Goal: Task Accomplishment & Management: Use online tool/utility

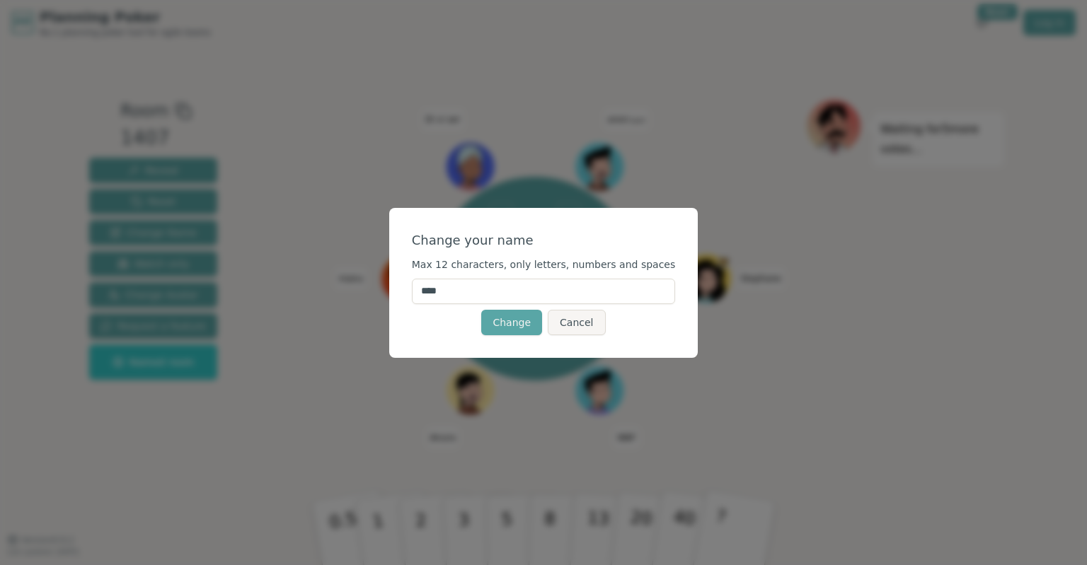
drag, startPoint x: 466, startPoint y: 293, endPoint x: 401, endPoint y: 293, distance: 65.8
click at [412, 293] on input "****" at bounding box center [544, 291] width 264 height 25
type input "*********"
click button "Change" at bounding box center [511, 322] width 61 height 25
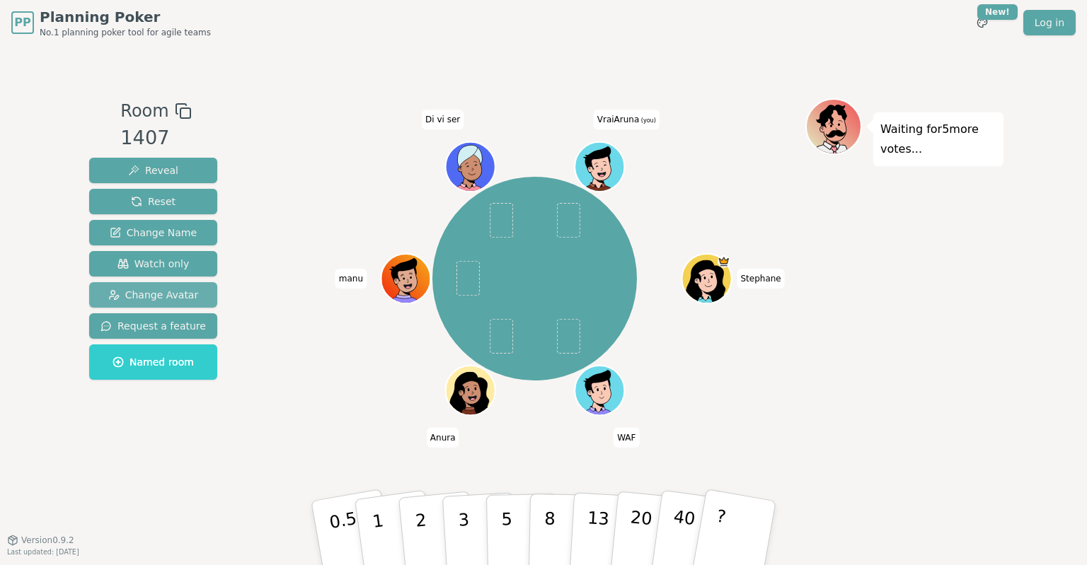
click at [166, 298] on span "Change Avatar" at bounding box center [153, 295] width 91 height 14
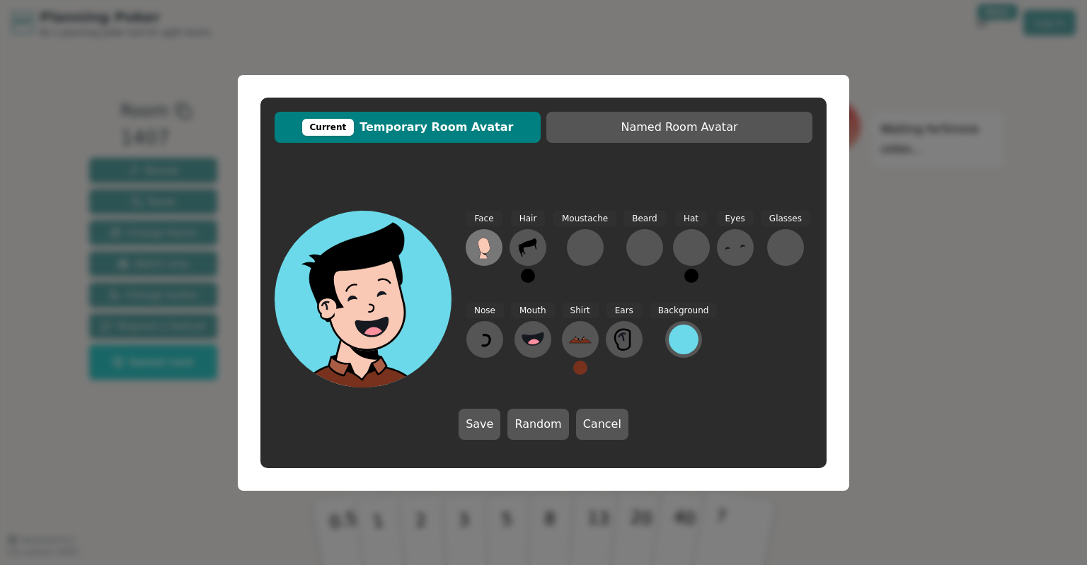
click at [481, 243] on icon at bounding box center [484, 246] width 12 height 16
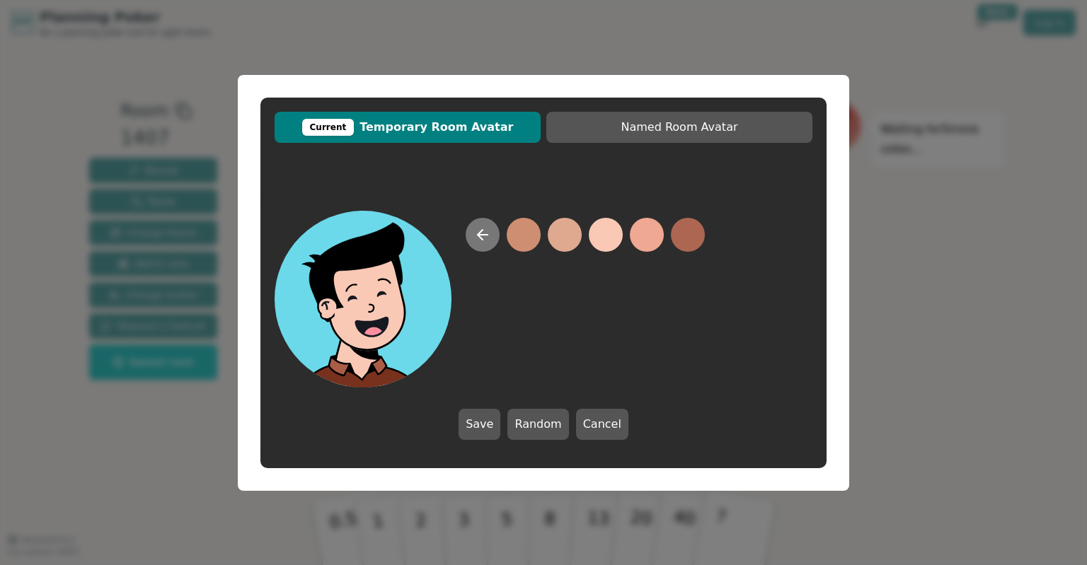
click at [481, 238] on icon at bounding box center [480, 235] width 5 height 10
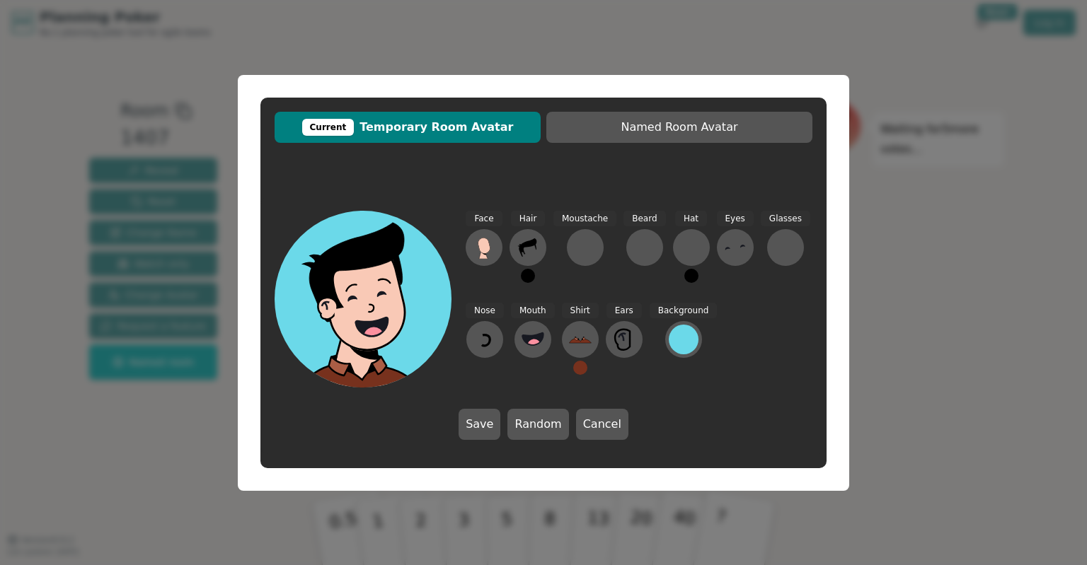
click at [353, 324] on icon at bounding box center [372, 328] width 88 height 30
click at [423, 132] on span "Current Temporary Room Avatar" at bounding box center [408, 127] width 252 height 17
click at [597, 430] on button "Cancel" at bounding box center [602, 424] width 52 height 31
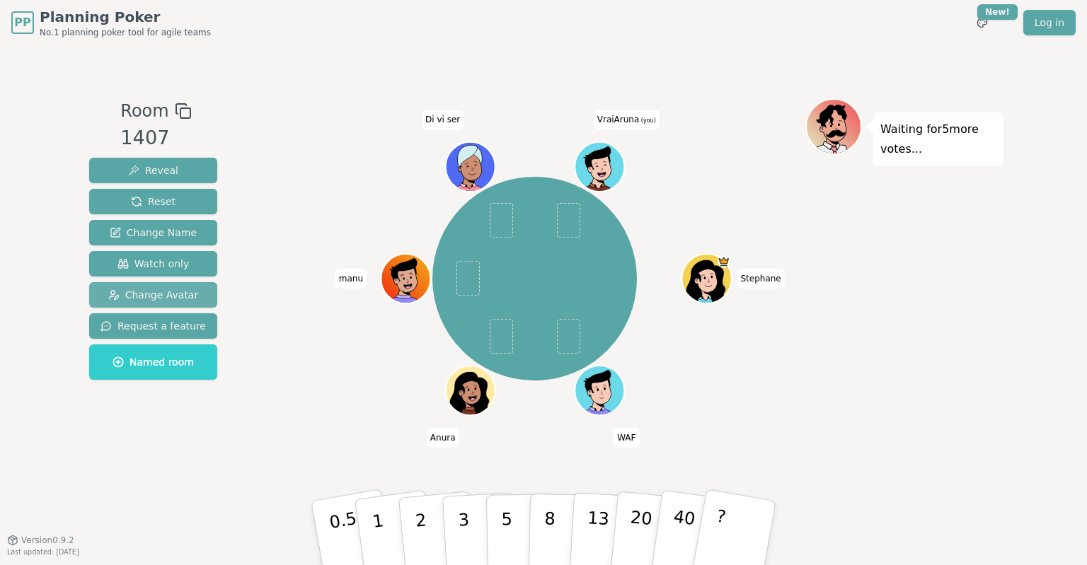
click at [179, 295] on span "Change Avatar" at bounding box center [153, 295] width 91 height 14
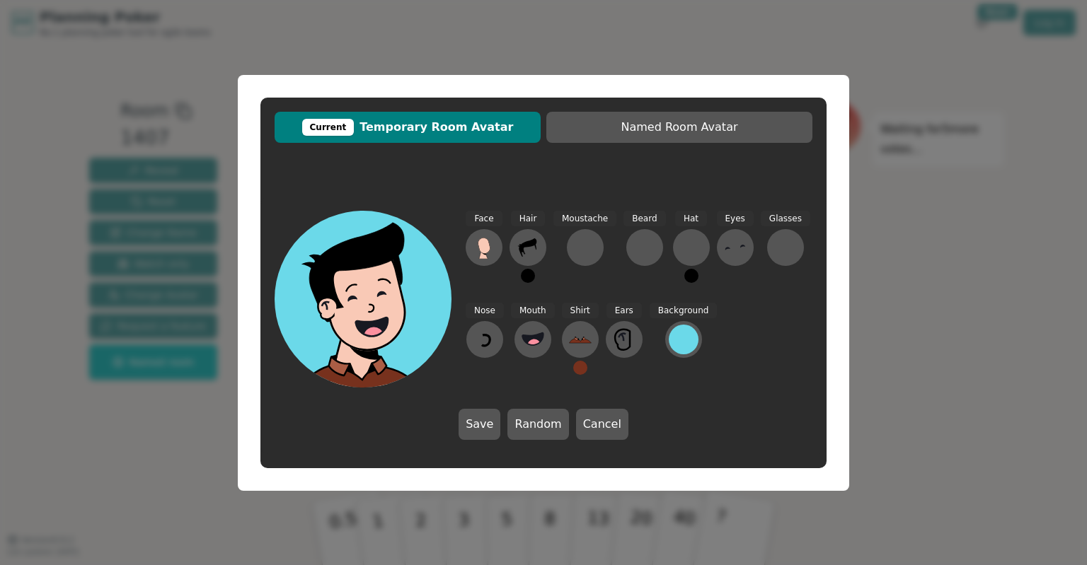
click at [326, 281] on icon at bounding box center [369, 286] width 142 height 21
click at [378, 287] on icon at bounding box center [368, 297] width 177 height 23
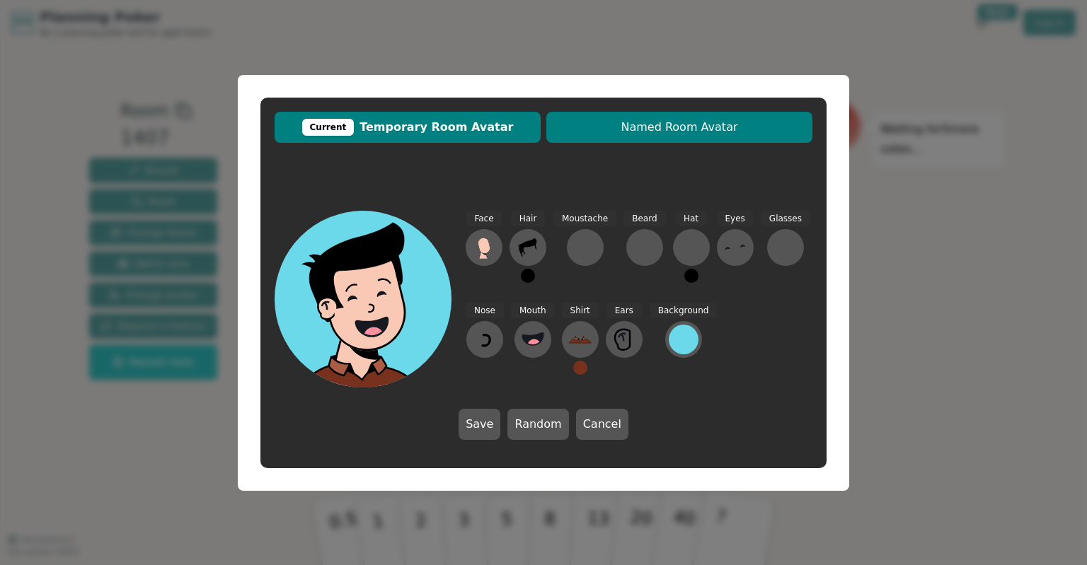
click at [752, 126] on span "Named Room Avatar" at bounding box center [679, 127] width 252 height 17
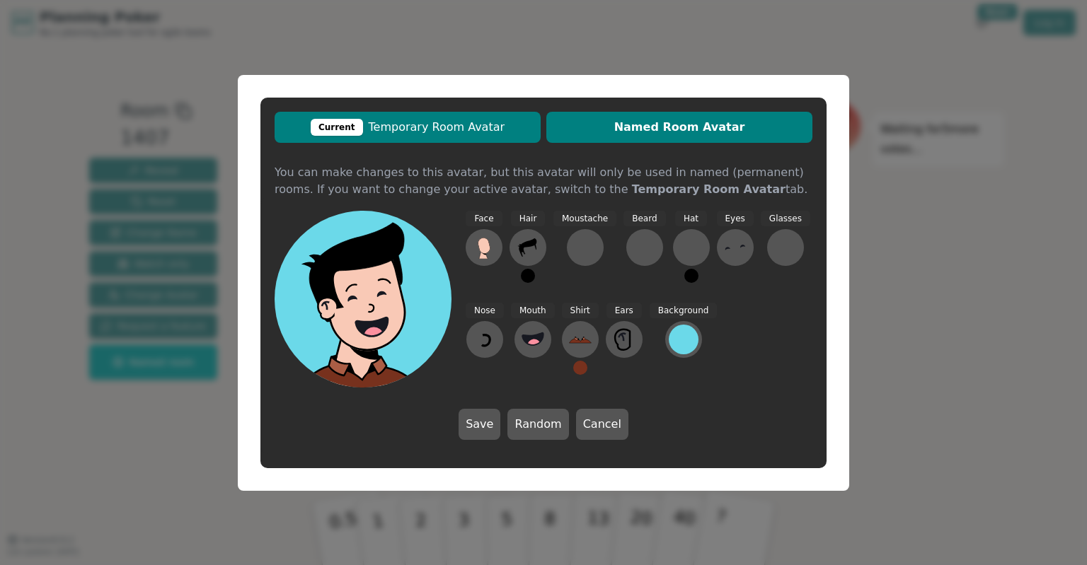
click at [427, 129] on span "Current Temporary Room Avatar" at bounding box center [408, 127] width 252 height 17
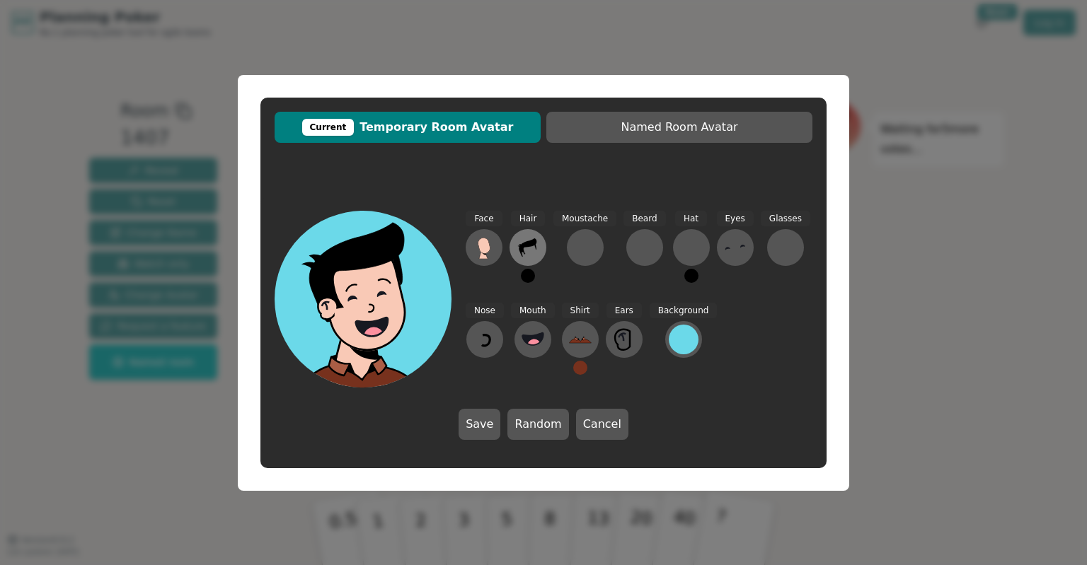
click at [521, 248] on icon at bounding box center [528, 247] width 18 height 18
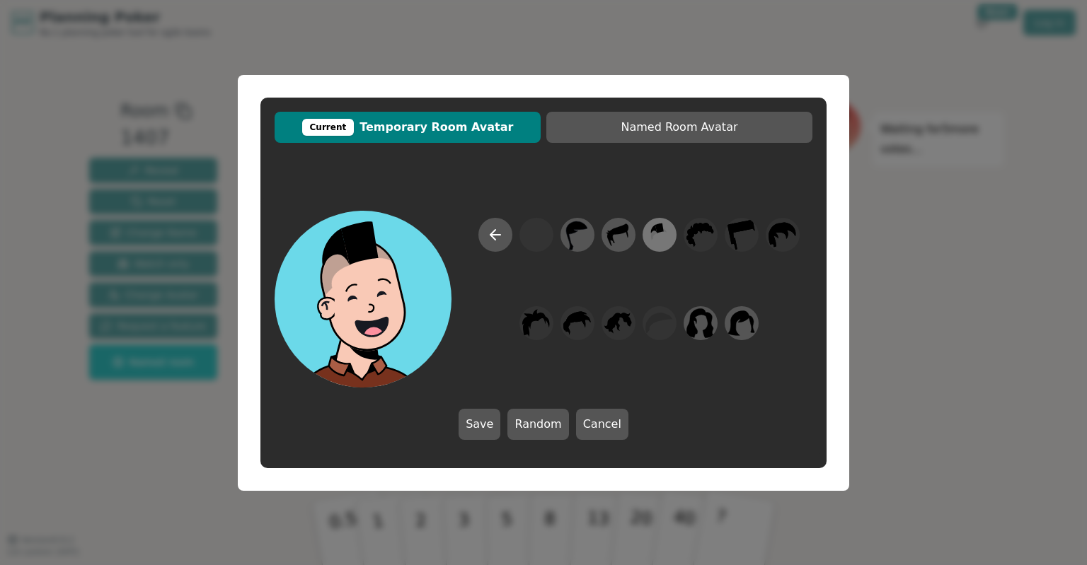
click at [655, 233] on icon at bounding box center [654, 235] width 6 height 9
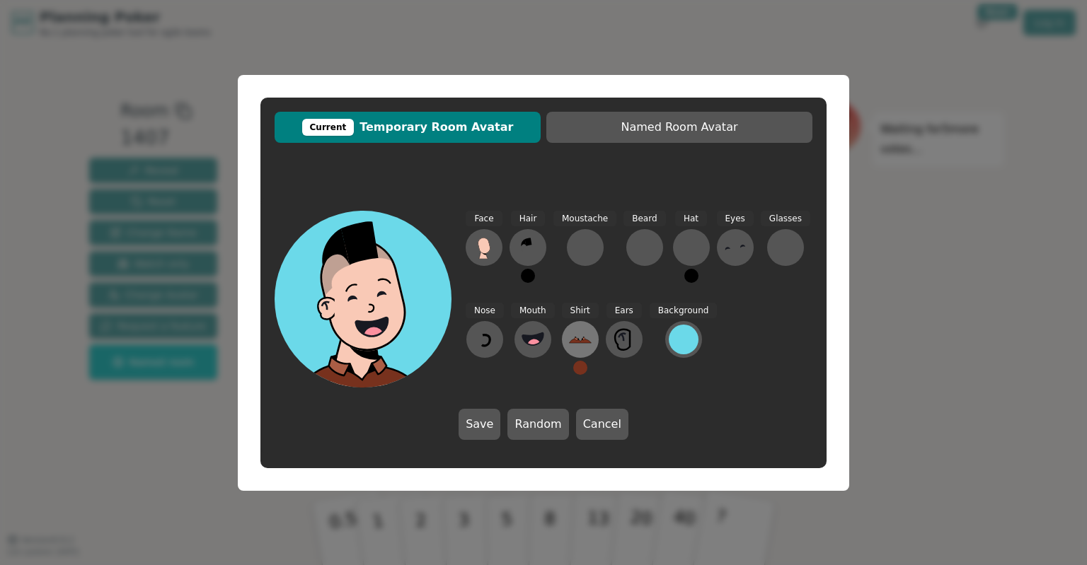
click at [577, 340] on icon at bounding box center [577, 339] width 1 height 1
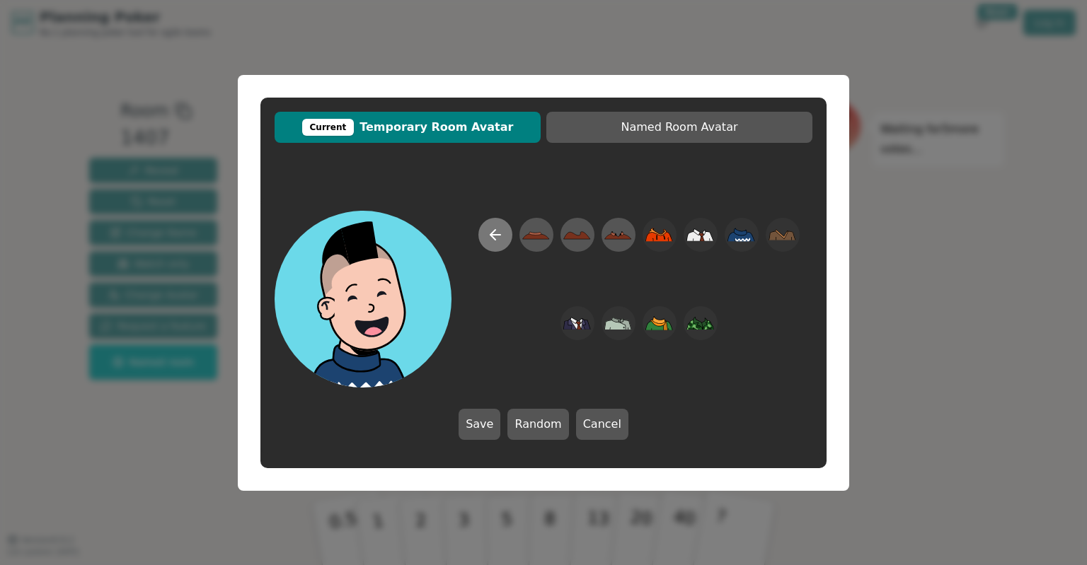
click at [500, 231] on icon at bounding box center [495, 234] width 17 height 17
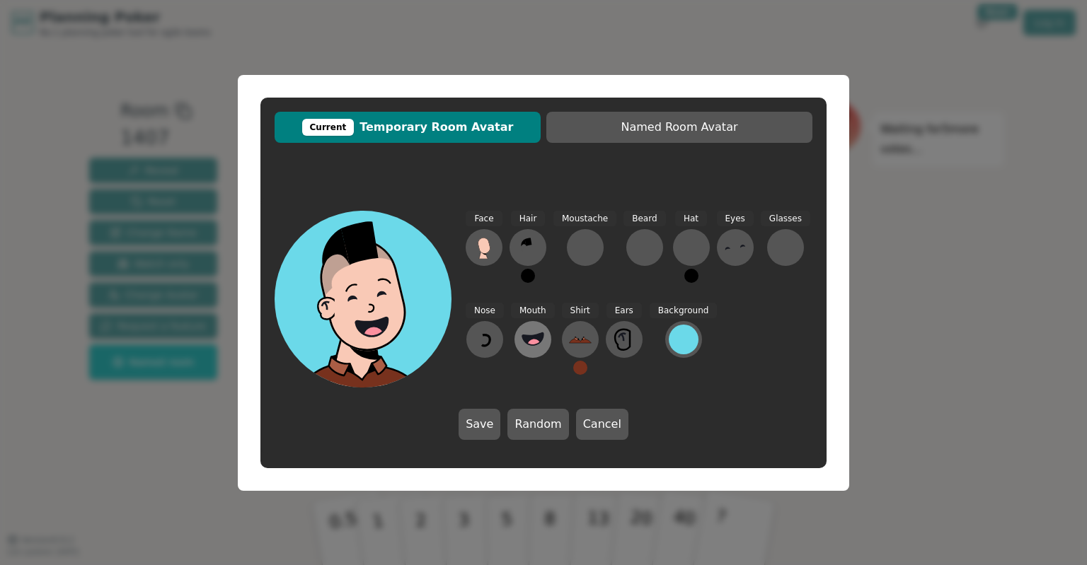
click at [537, 337] on icon at bounding box center [532, 339] width 21 height 12
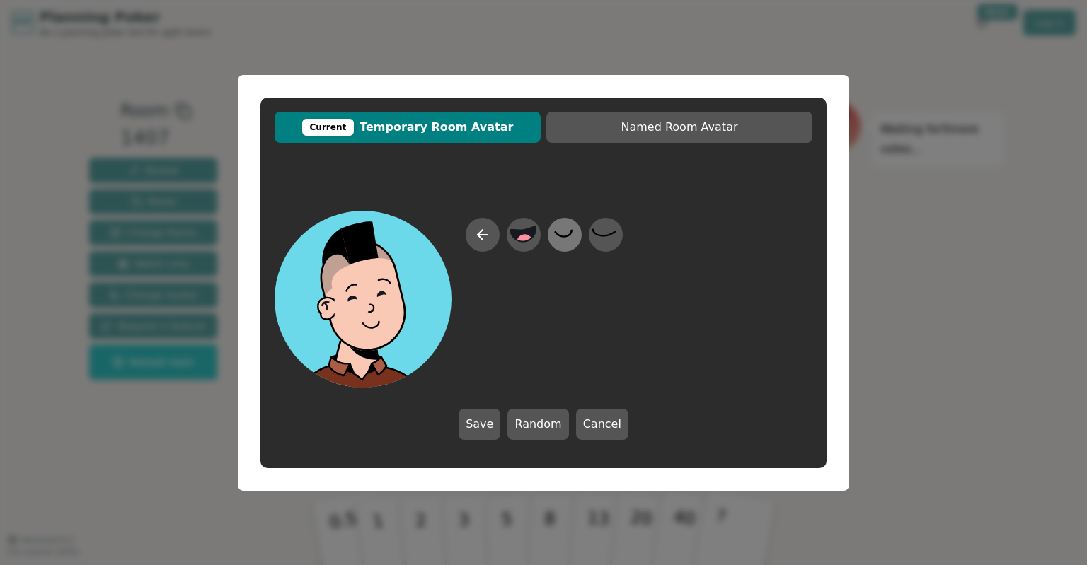
click at [567, 243] on icon at bounding box center [565, 235] width 28 height 32
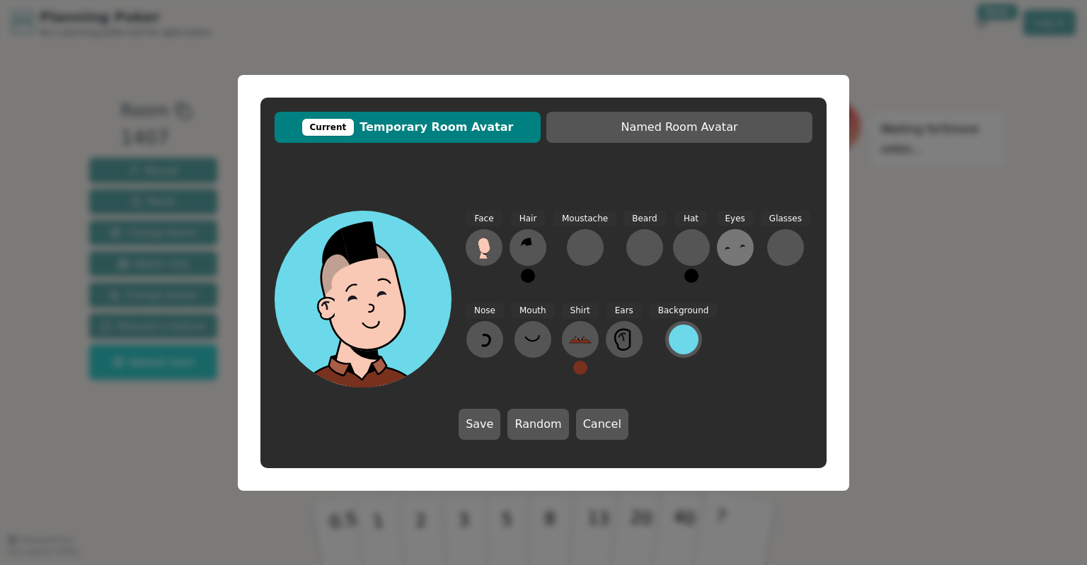
click at [735, 248] on icon at bounding box center [735, 247] width 23 height 23
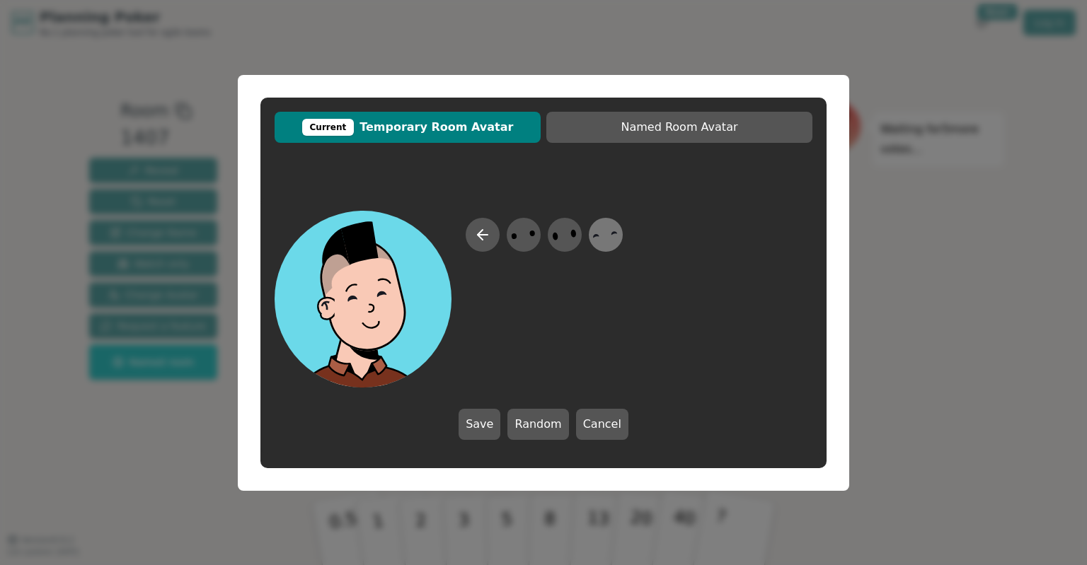
click at [599, 239] on icon at bounding box center [606, 235] width 28 height 32
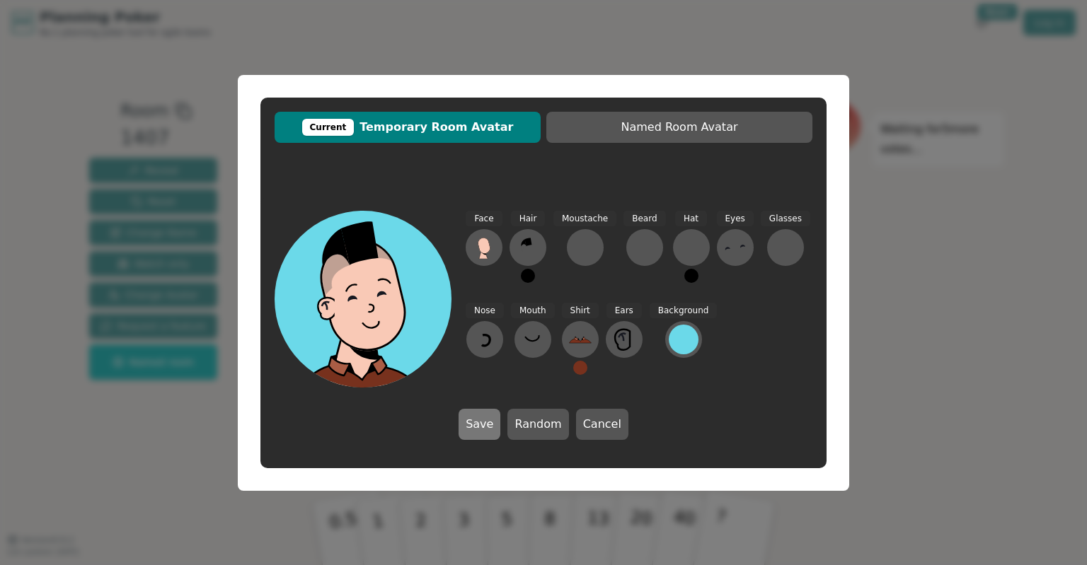
click at [490, 428] on button "Save" at bounding box center [480, 424] width 42 height 31
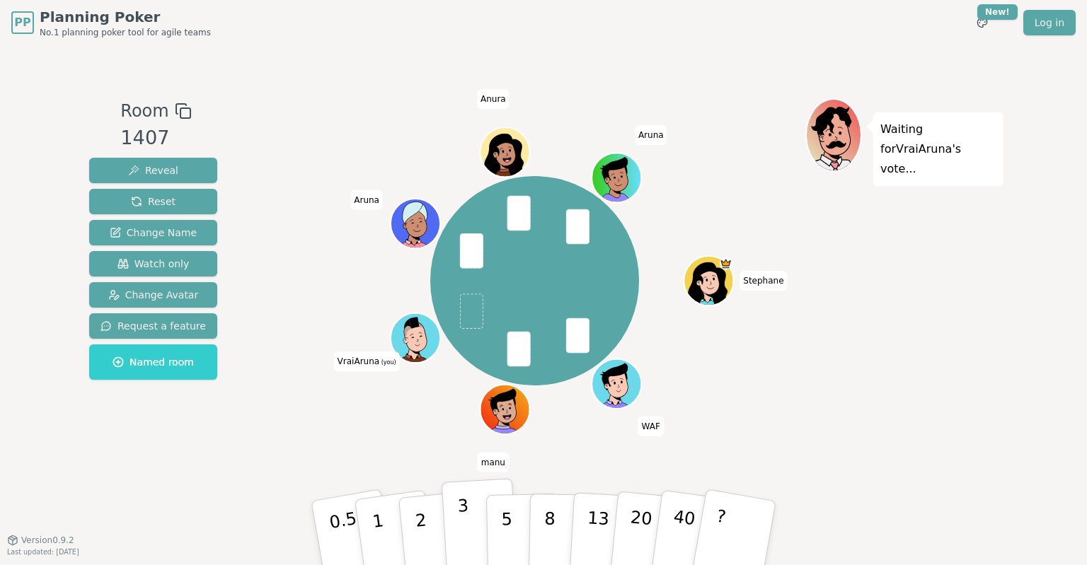
click at [463, 525] on p "3" at bounding box center [465, 534] width 16 height 77
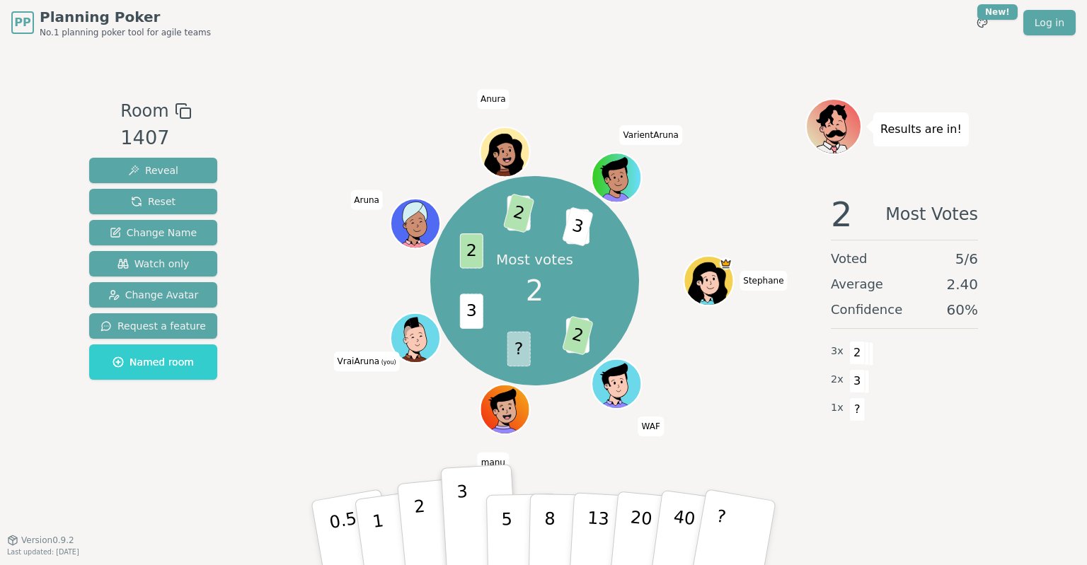
click at [419, 536] on p "2" at bounding box center [422, 535] width 18 height 77
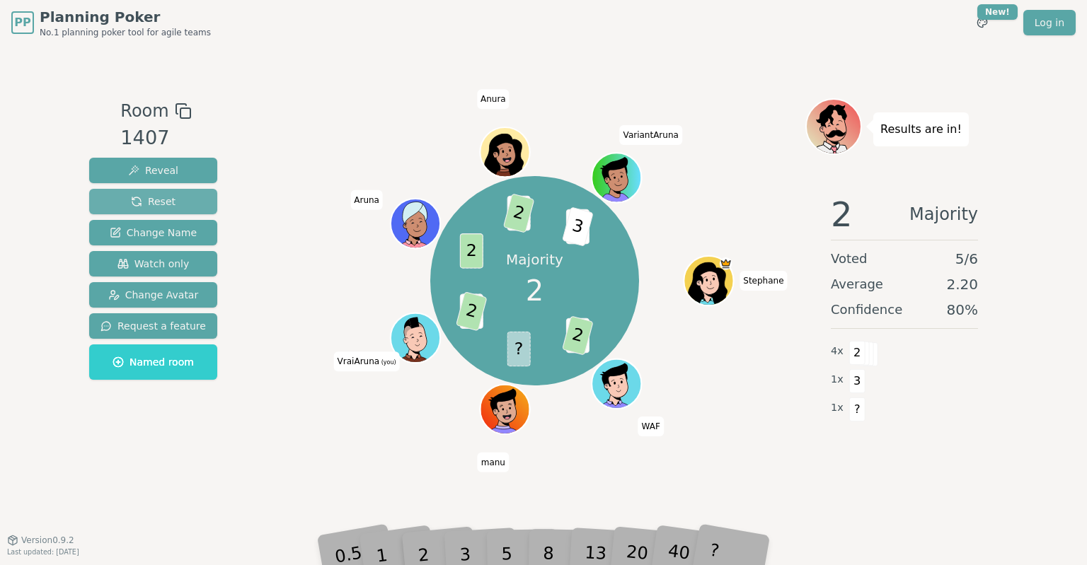
click at [147, 199] on span "Reset" at bounding box center [153, 202] width 45 height 14
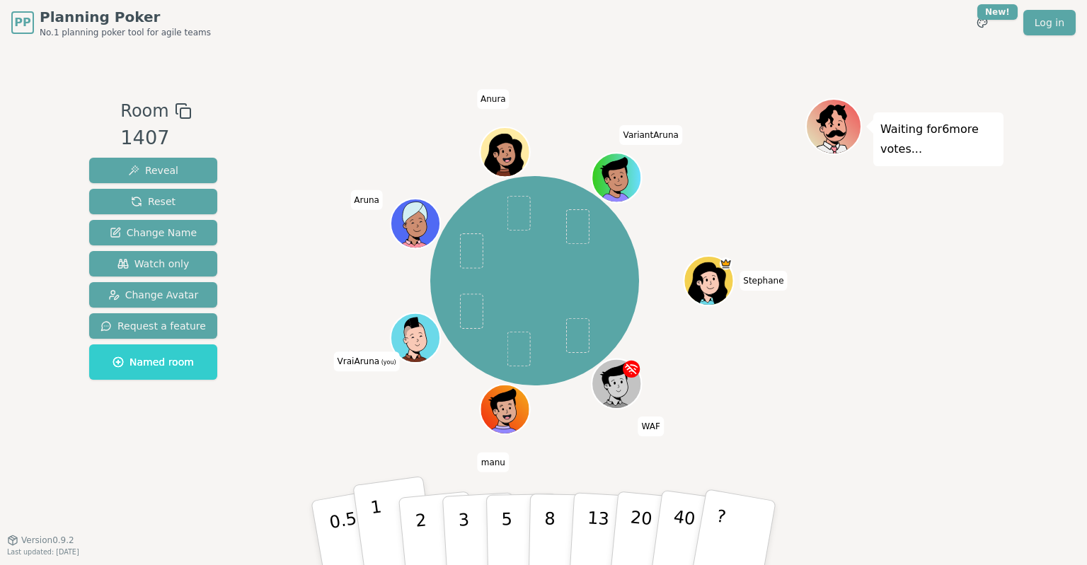
click at [386, 534] on button "1" at bounding box center [394, 533] width 84 height 115
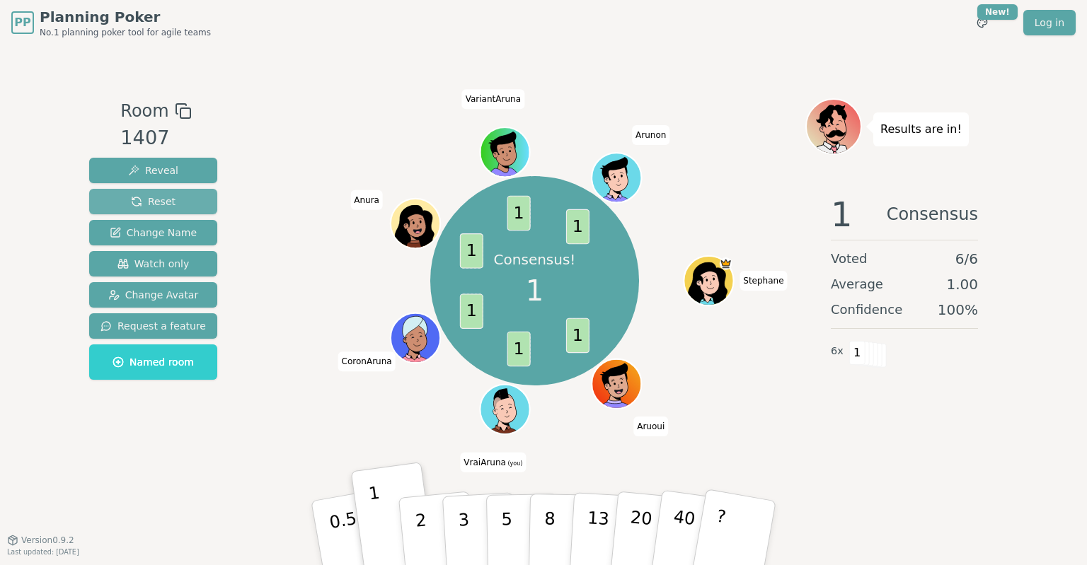
click at [138, 197] on span "Reset" at bounding box center [153, 202] width 45 height 14
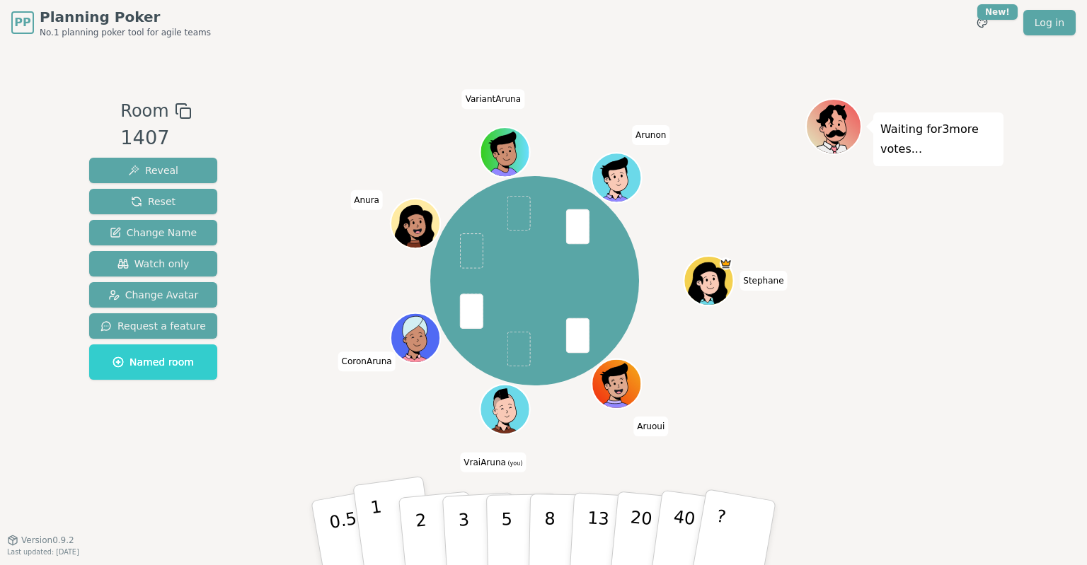
click at [394, 533] on button "1" at bounding box center [394, 533] width 84 height 115
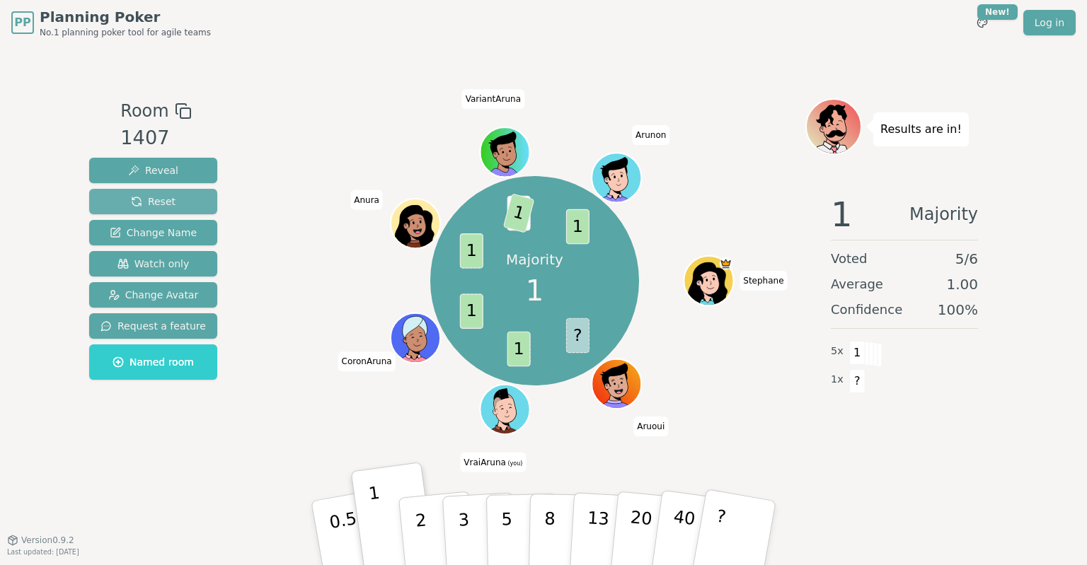
click at [177, 200] on button "Reset" at bounding box center [153, 201] width 128 height 25
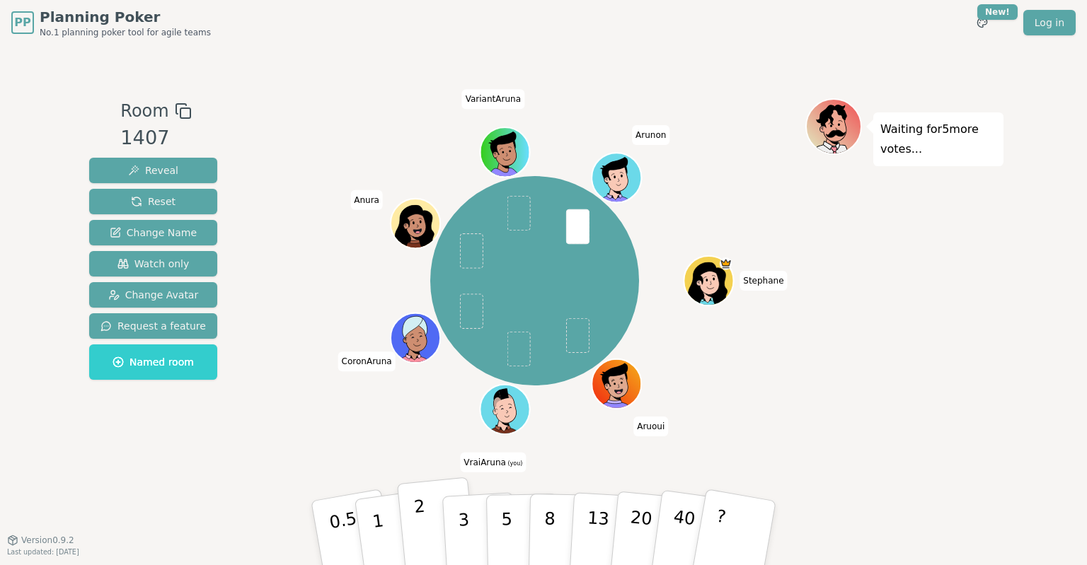
click at [420, 512] on p "2" at bounding box center [422, 535] width 18 height 77
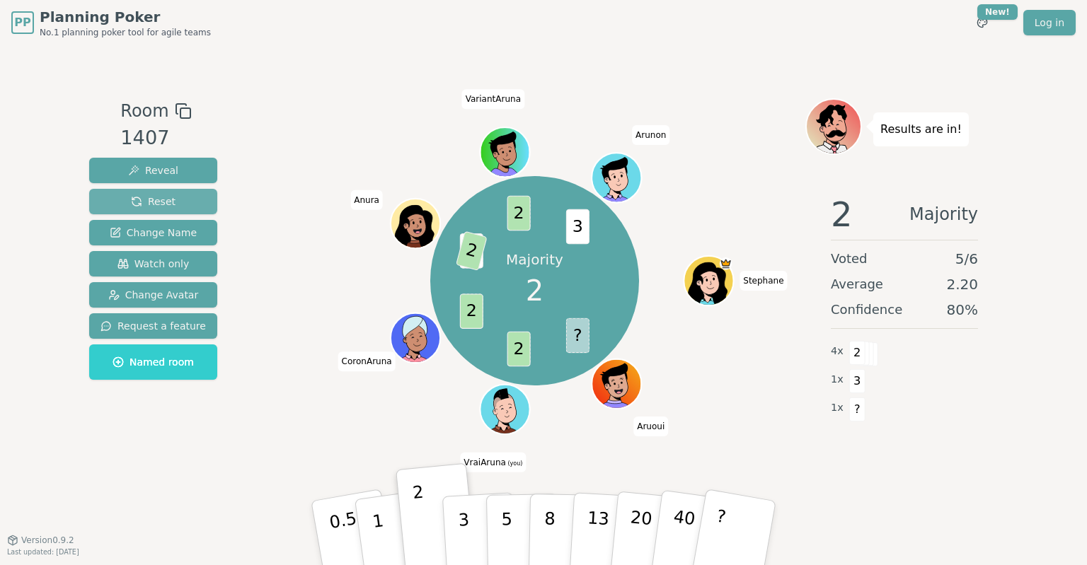
click at [165, 197] on span "Reset" at bounding box center [153, 202] width 45 height 14
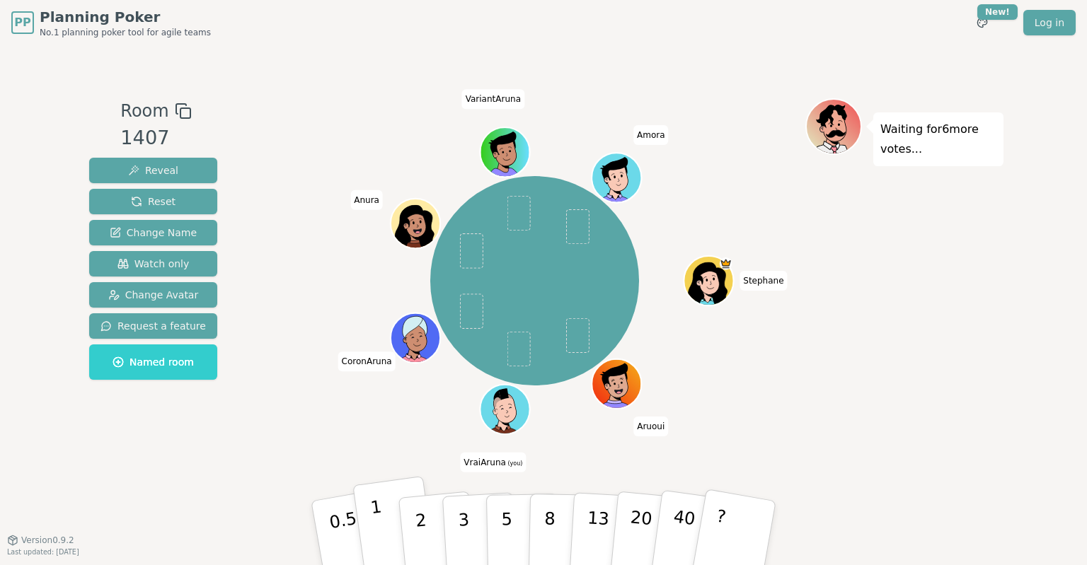
click at [392, 534] on button "1" at bounding box center [394, 533] width 84 height 115
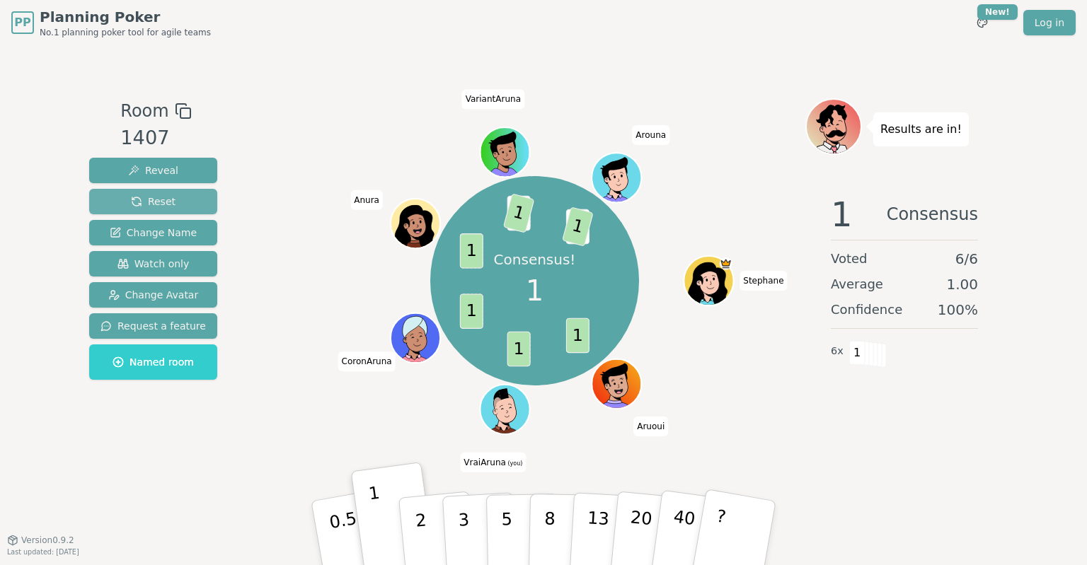
click at [159, 199] on span "Reset" at bounding box center [153, 202] width 45 height 14
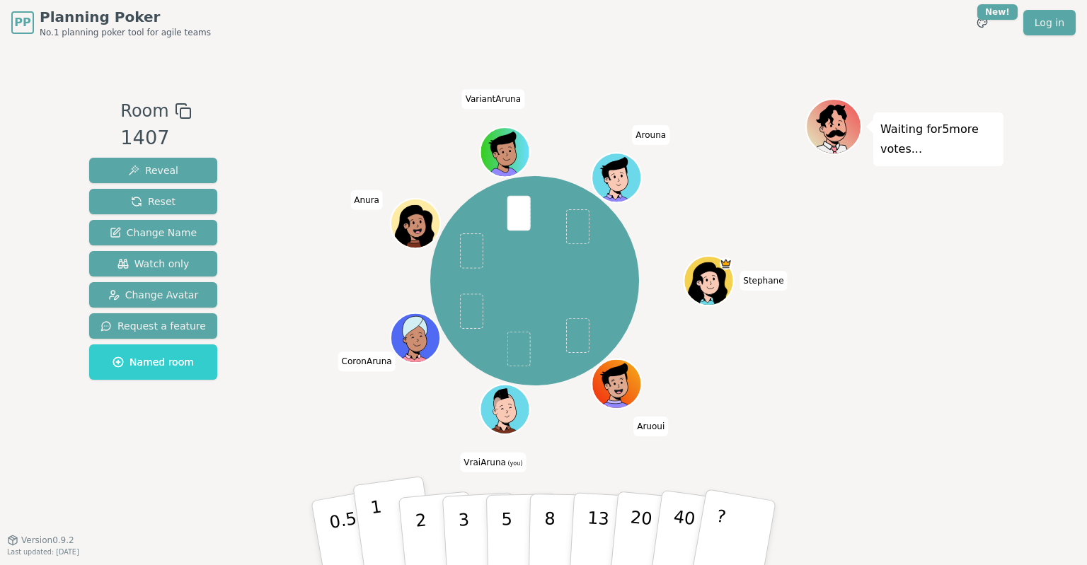
click at [385, 529] on button "1" at bounding box center [394, 533] width 84 height 115
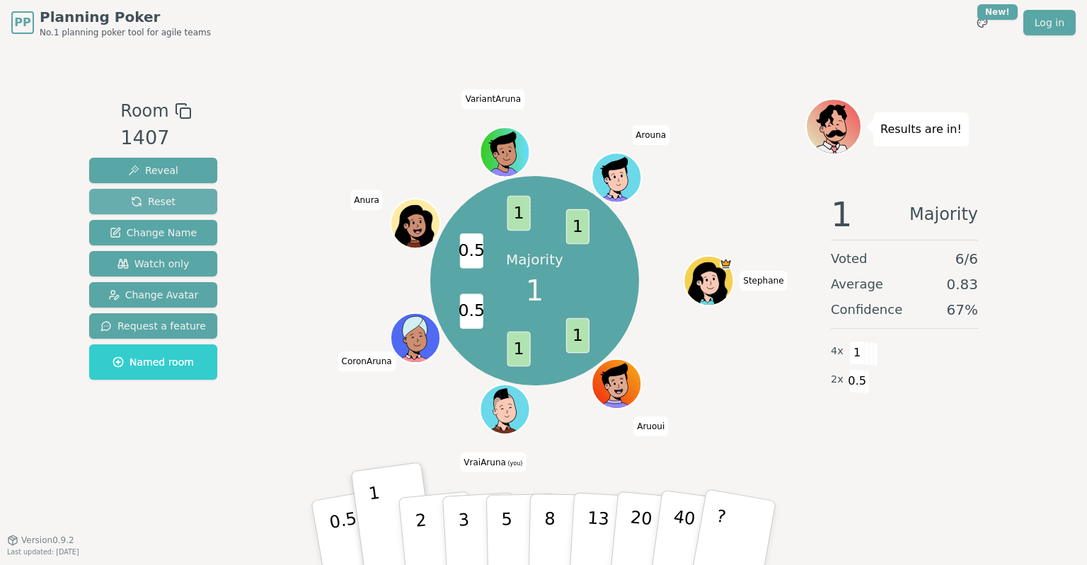
click at [166, 200] on span "Reset" at bounding box center [153, 202] width 45 height 14
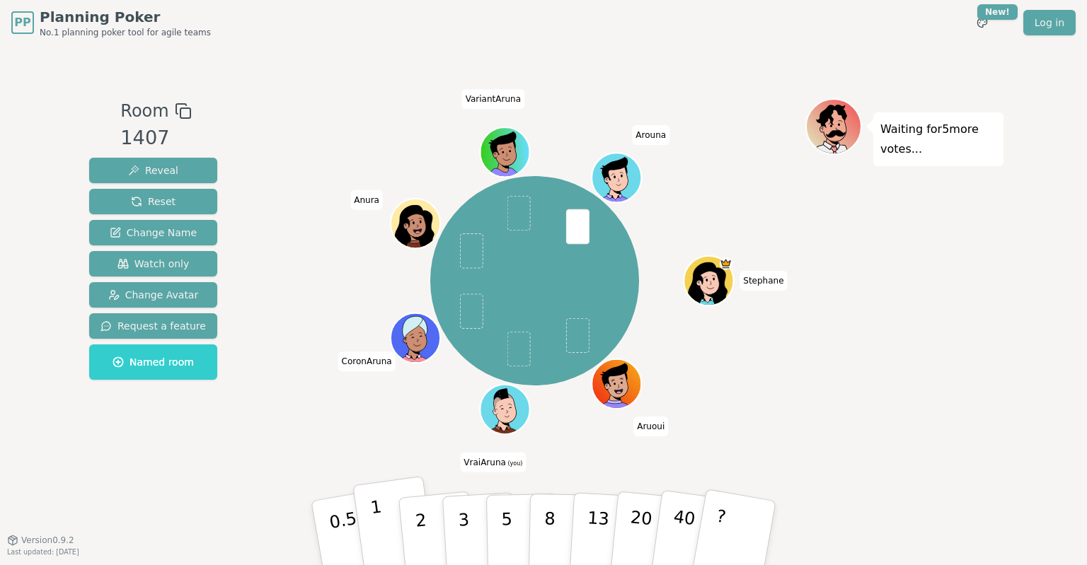
click at [389, 541] on button "1" at bounding box center [394, 533] width 84 height 115
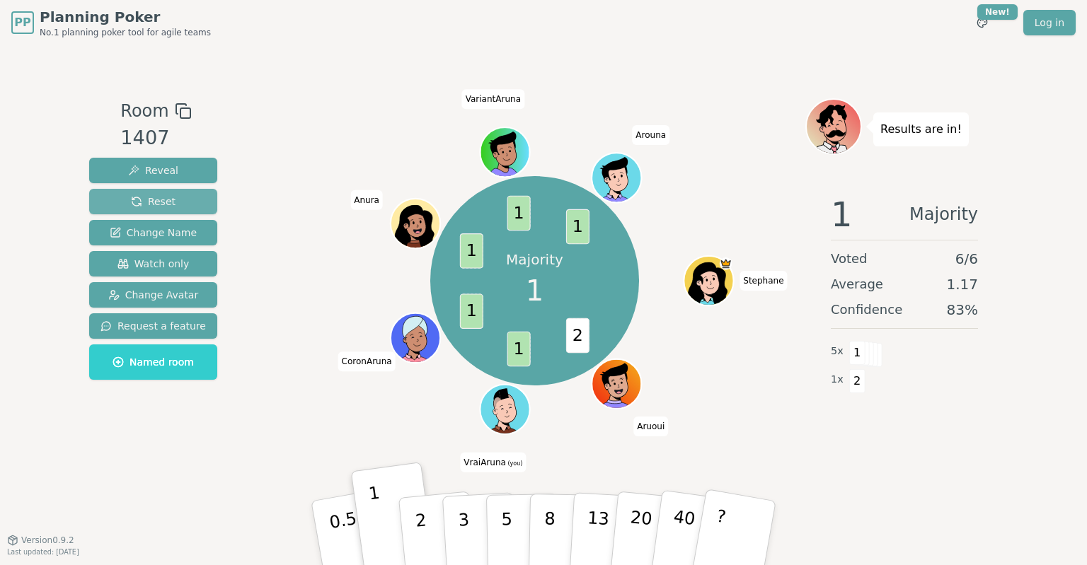
click at [177, 202] on button "Reset" at bounding box center [153, 201] width 128 height 25
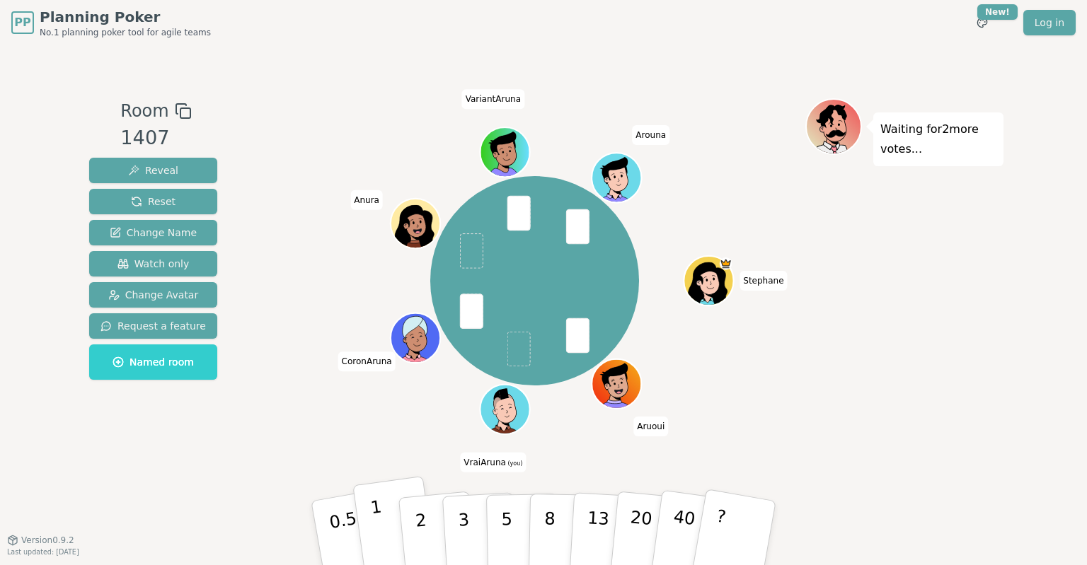
click at [387, 524] on button "1" at bounding box center [394, 533] width 84 height 115
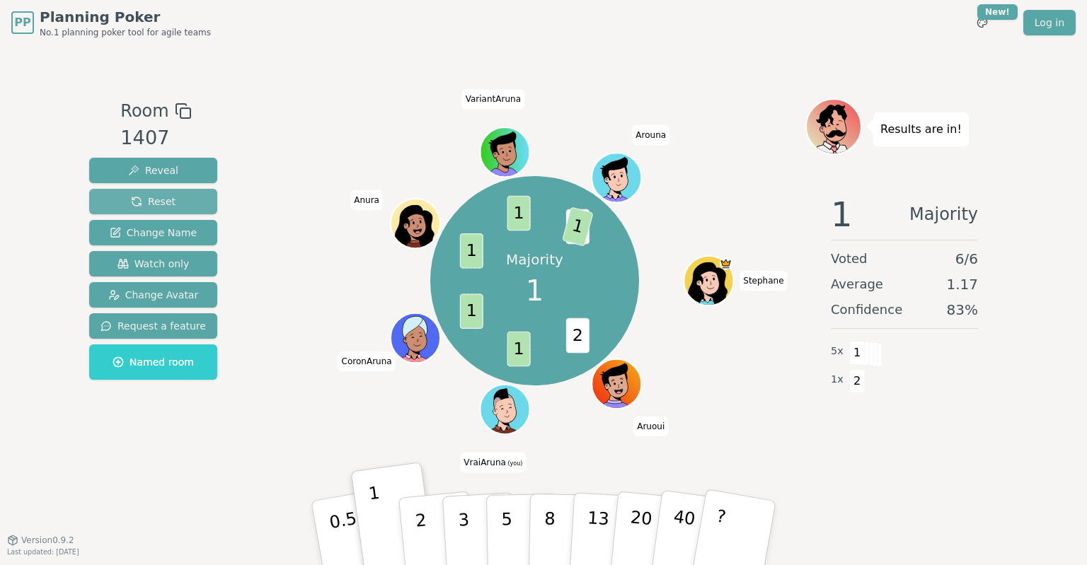
click at [170, 202] on button "Reset" at bounding box center [153, 201] width 128 height 25
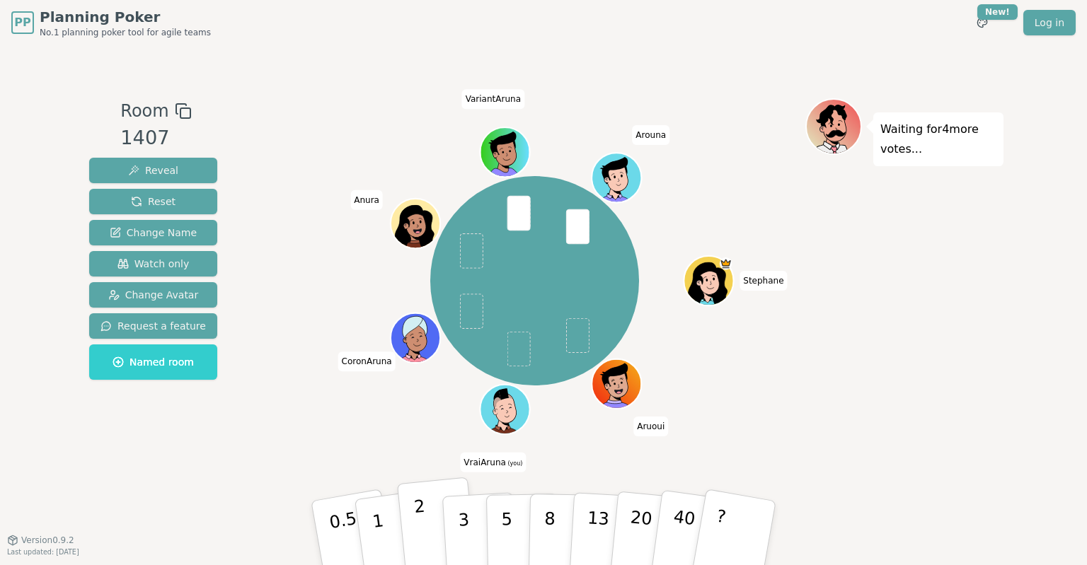
click at [418, 539] on p "2" at bounding box center [422, 535] width 18 height 77
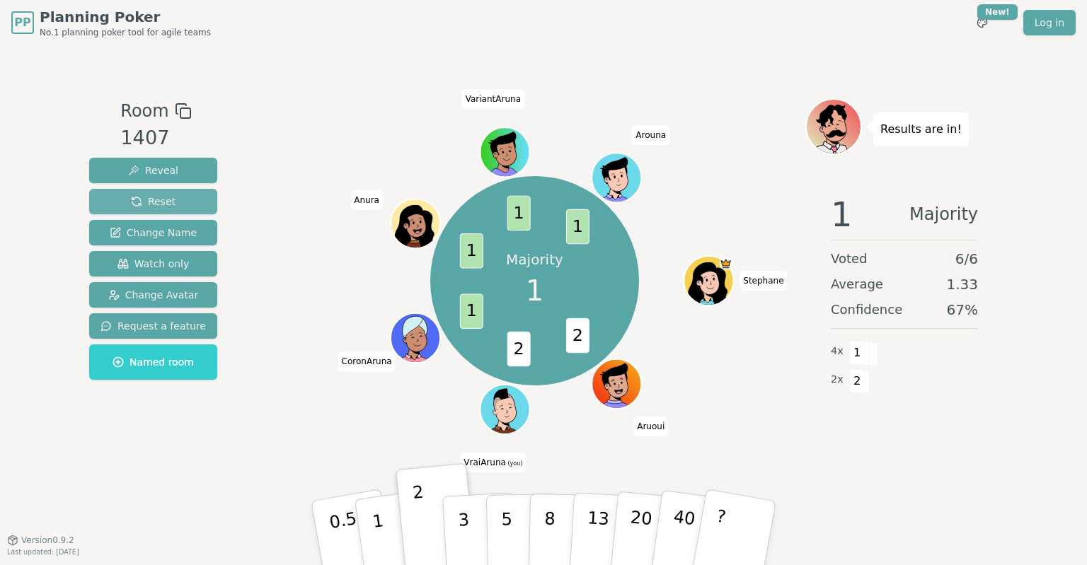
click at [168, 200] on button "Reset" at bounding box center [153, 201] width 128 height 25
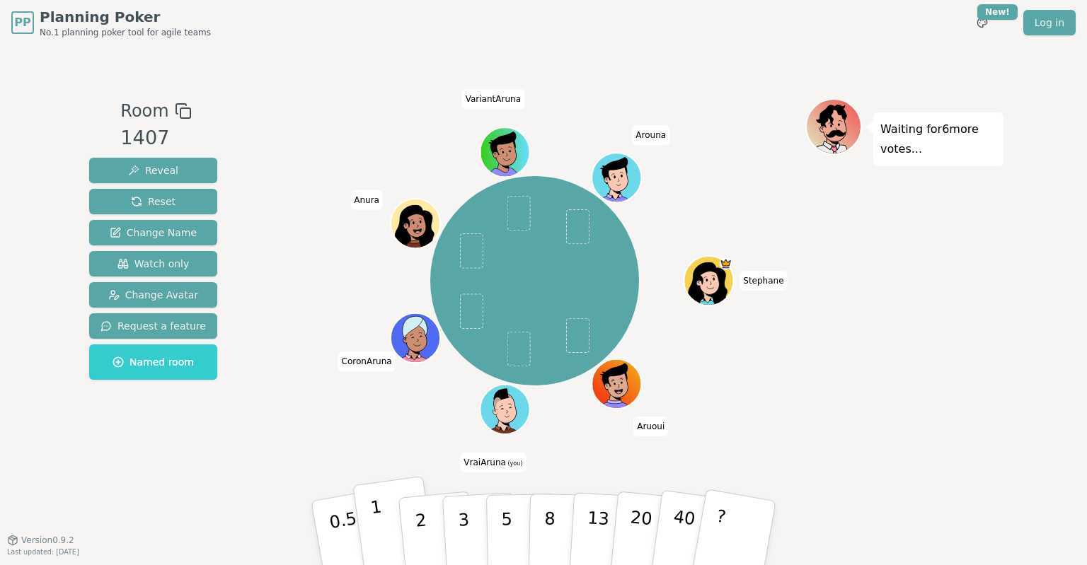
click at [384, 536] on button "1" at bounding box center [394, 533] width 84 height 115
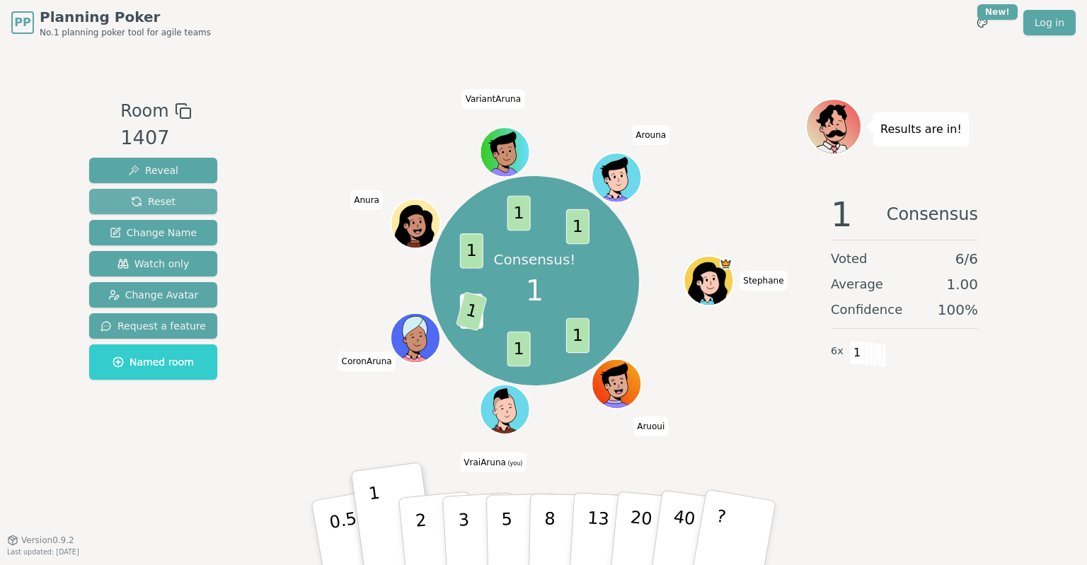
click at [173, 200] on button "Reset" at bounding box center [153, 201] width 128 height 25
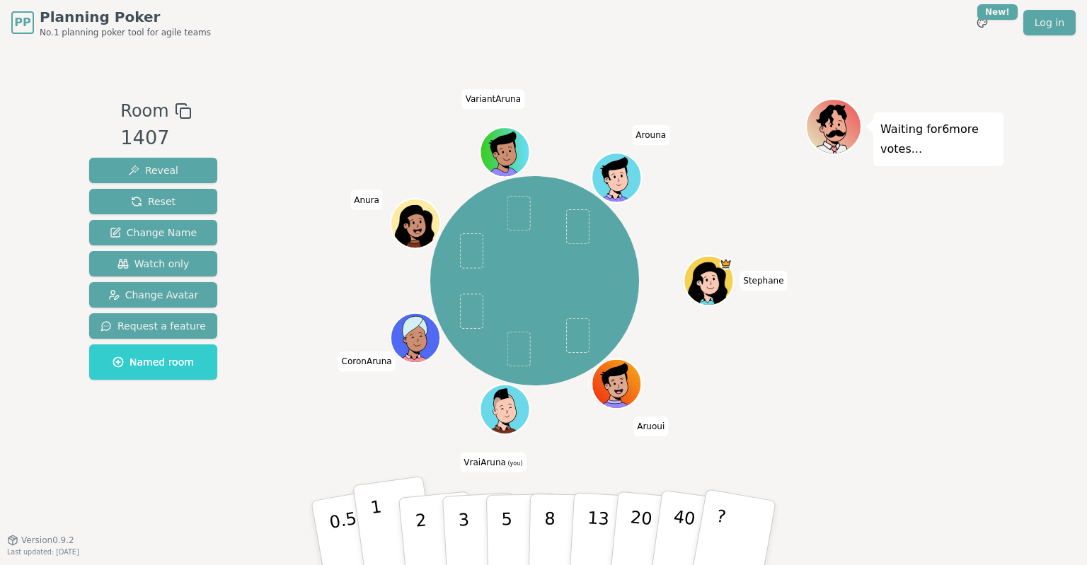
click at [376, 527] on p "1" at bounding box center [379, 535] width 21 height 77
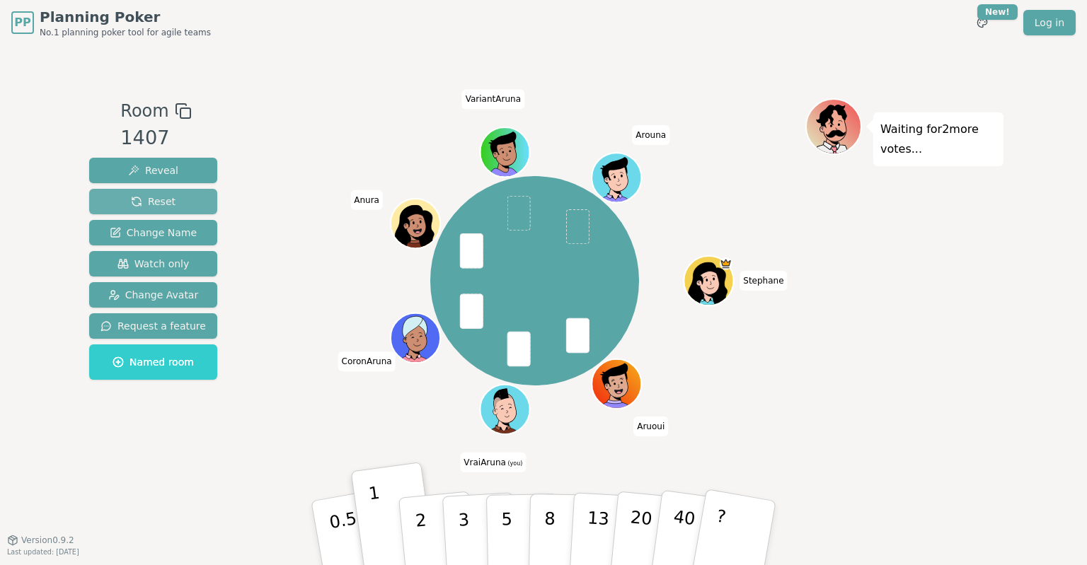
click at [174, 205] on button "Reset" at bounding box center [153, 201] width 128 height 25
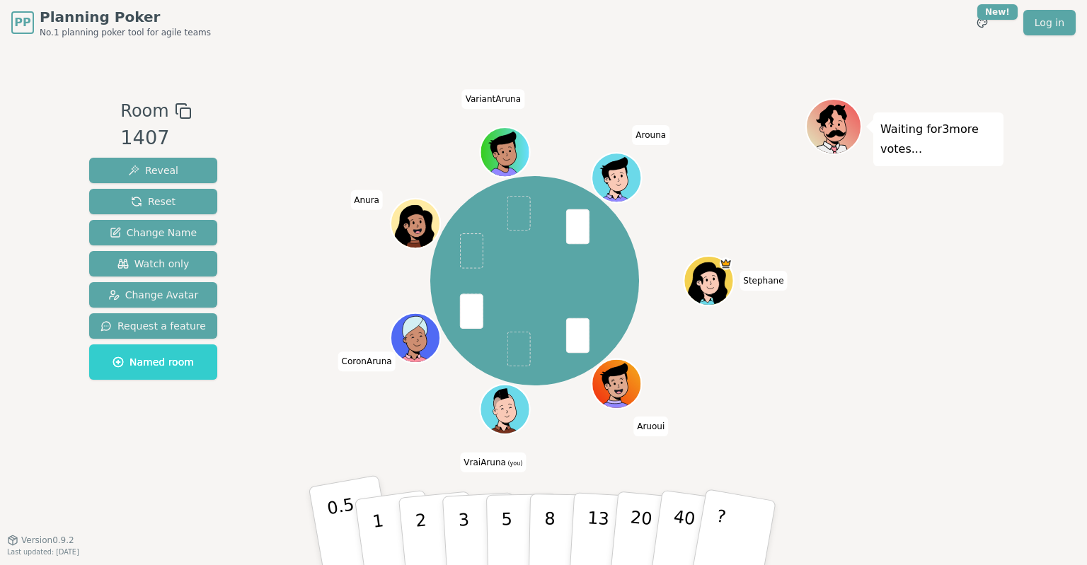
click at [347, 532] on p "0.5" at bounding box center [346, 535] width 40 height 80
click at [157, 200] on span "Reset" at bounding box center [153, 202] width 45 height 14
click at [372, 528] on button "1" at bounding box center [394, 533] width 84 height 115
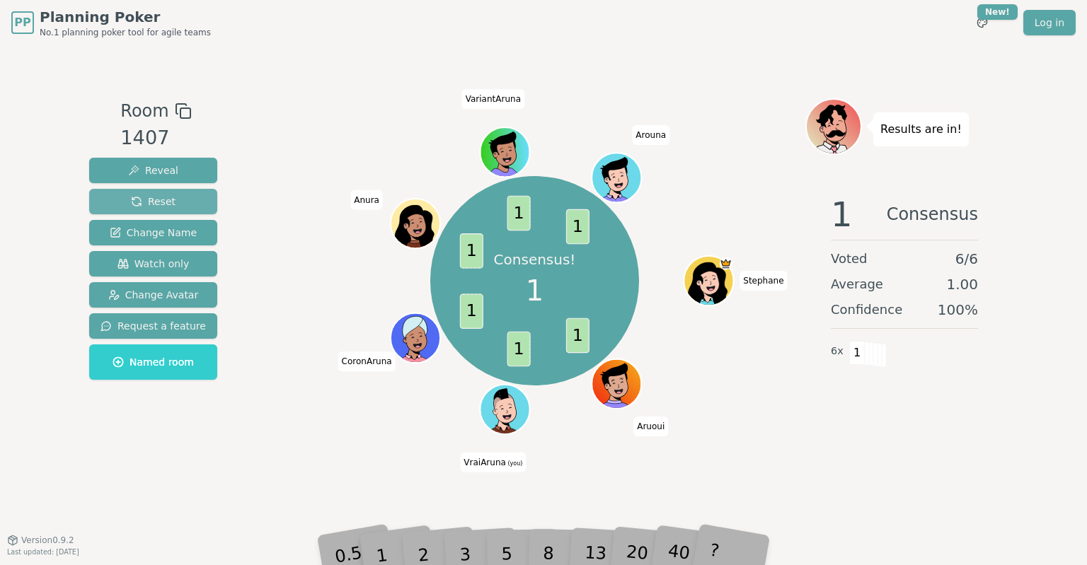
click at [163, 204] on span "Reset" at bounding box center [153, 202] width 45 height 14
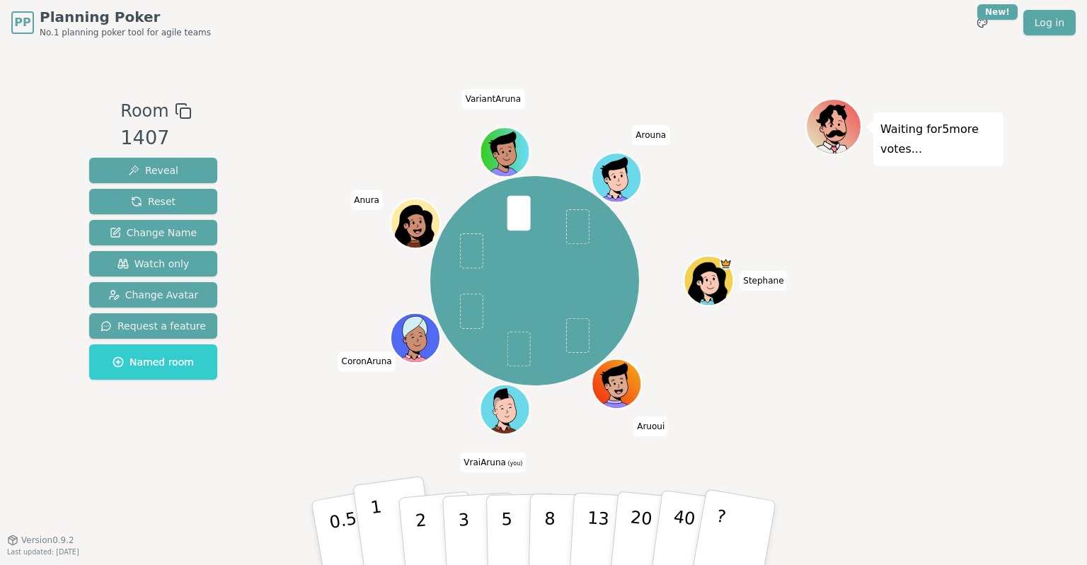
click at [376, 547] on p "1" at bounding box center [379, 535] width 21 height 77
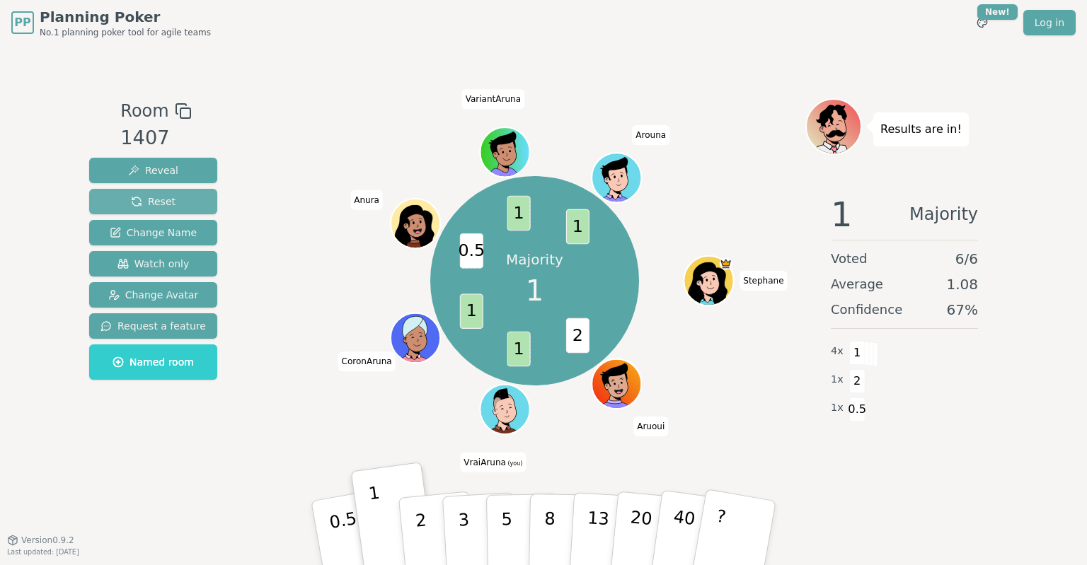
click at [160, 202] on span "Reset" at bounding box center [153, 202] width 45 height 14
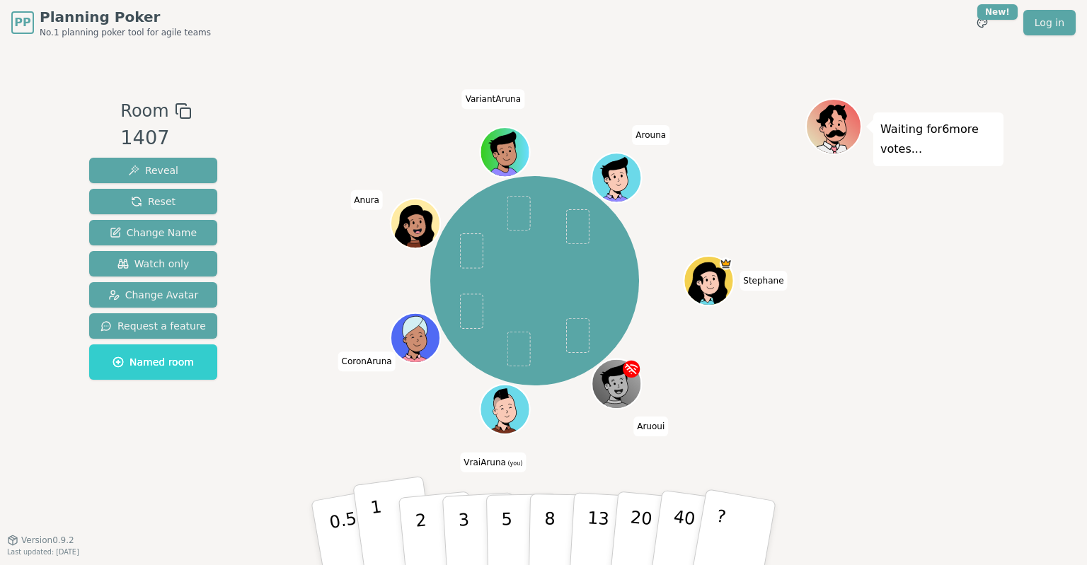
click at [389, 531] on button "1" at bounding box center [394, 533] width 84 height 115
